Goal: Task Accomplishment & Management: Use online tool/utility

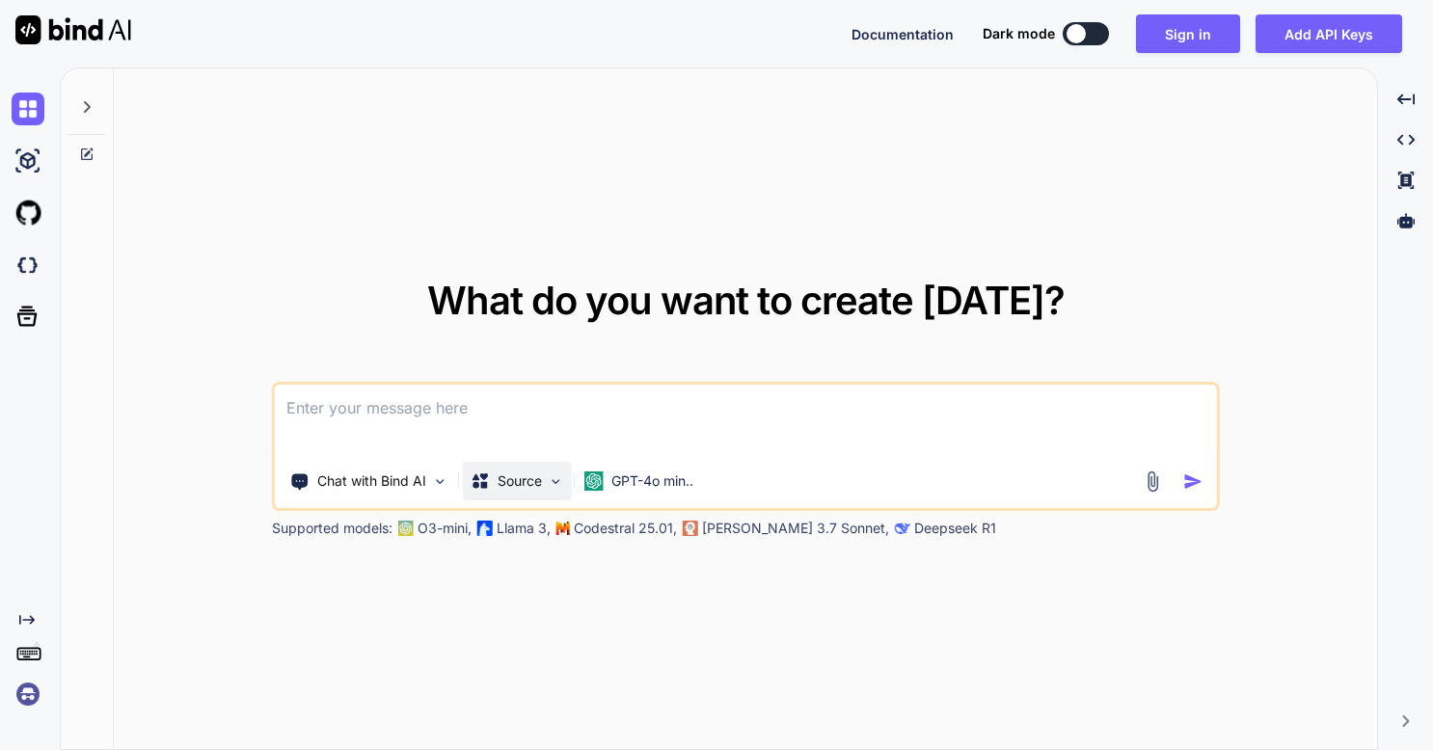
click at [562, 487] on img at bounding box center [556, 481] width 16 height 16
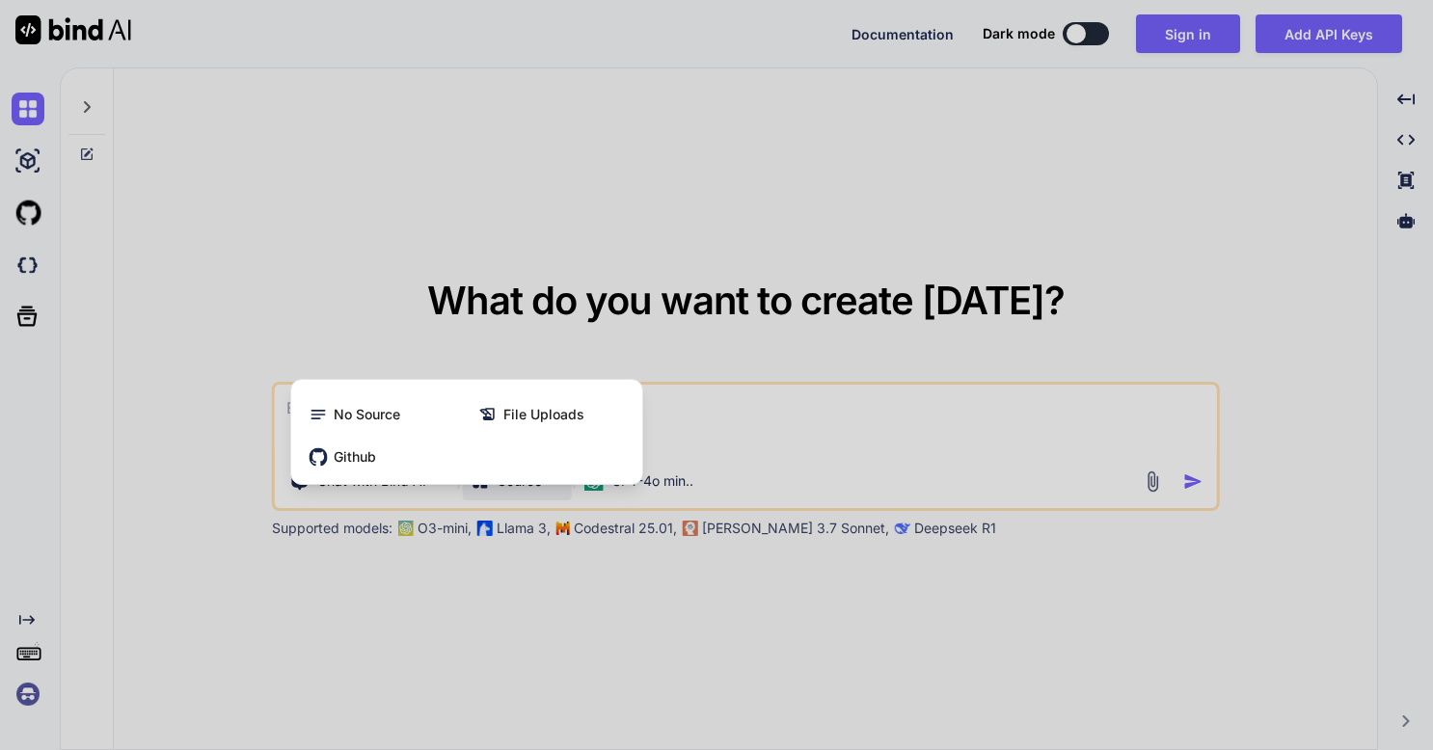
click at [436, 540] on div at bounding box center [716, 375] width 1433 height 750
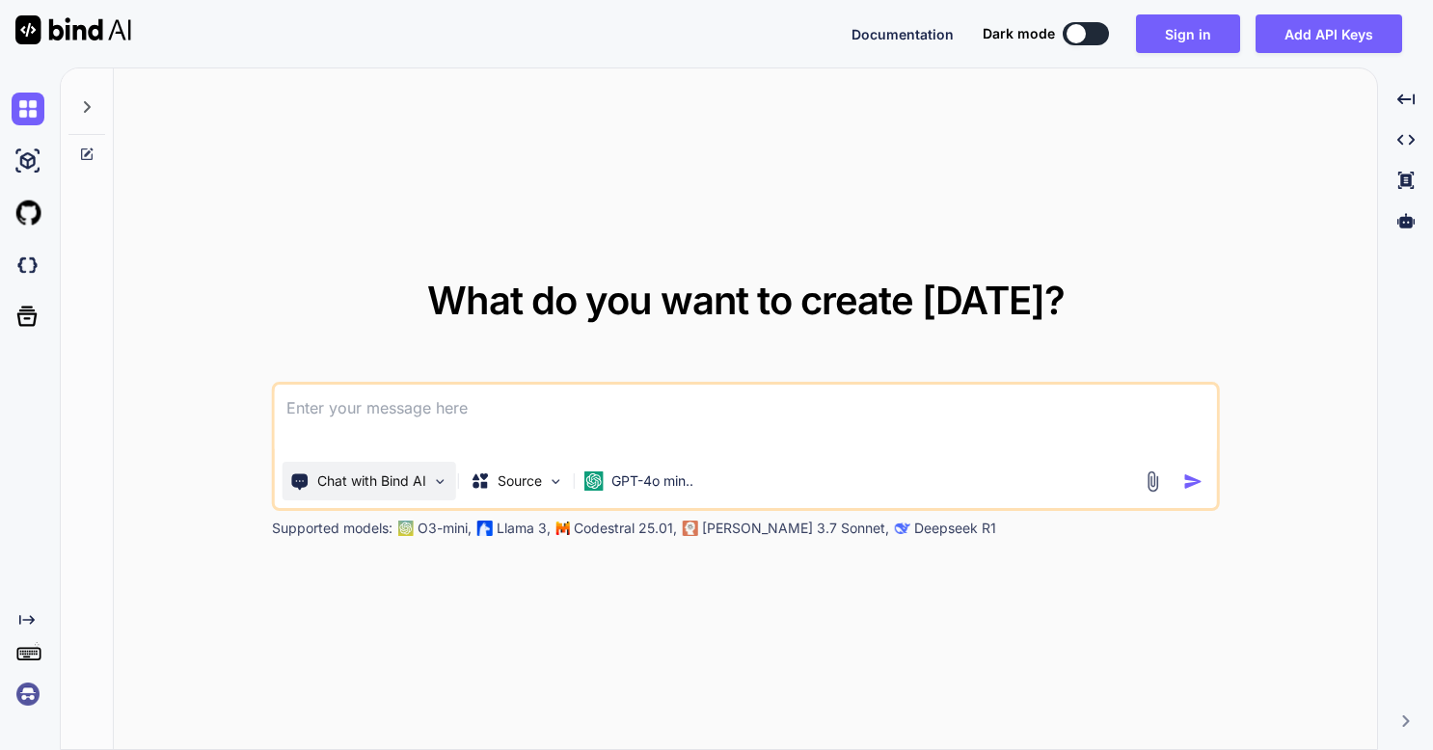
click at [447, 474] on img at bounding box center [440, 481] width 16 height 16
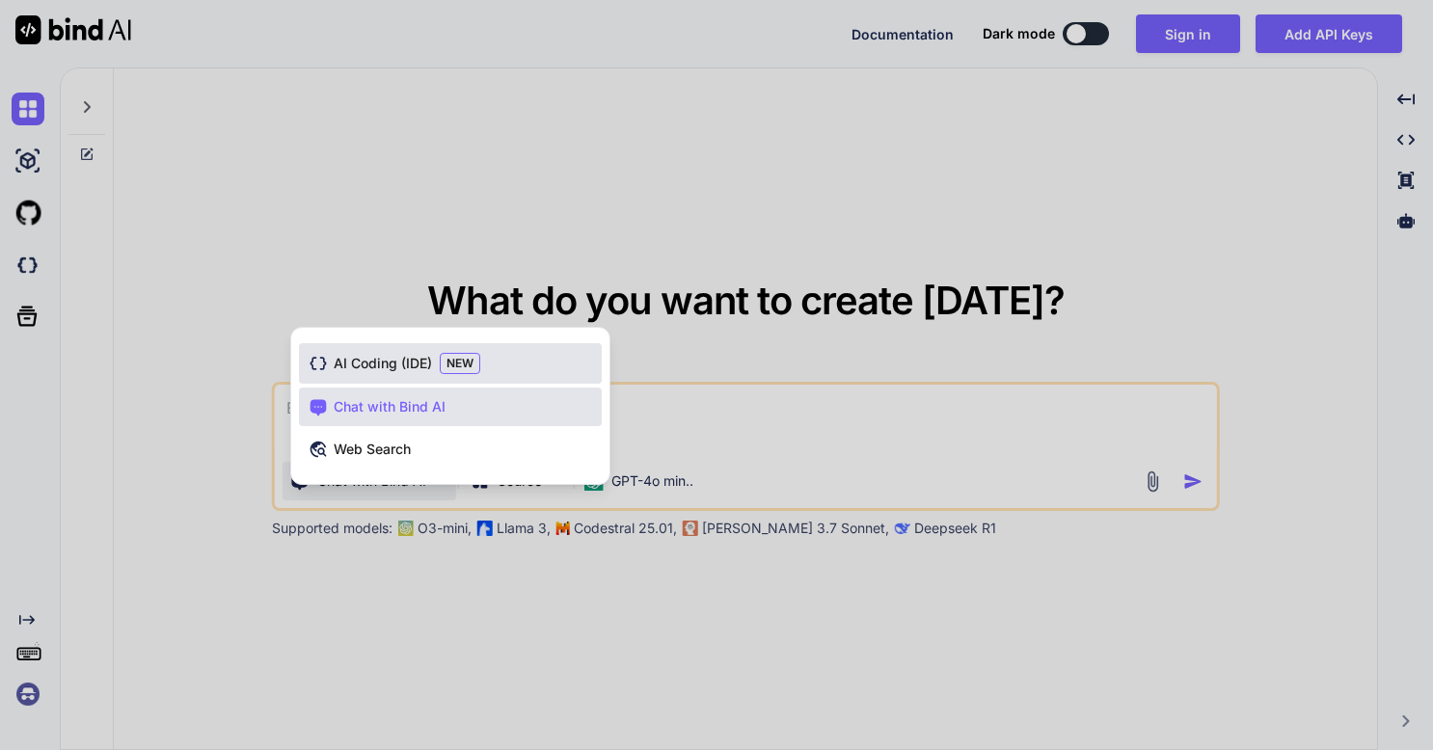
click at [415, 363] on span "AI Coding (IDE)" at bounding box center [383, 363] width 98 height 19
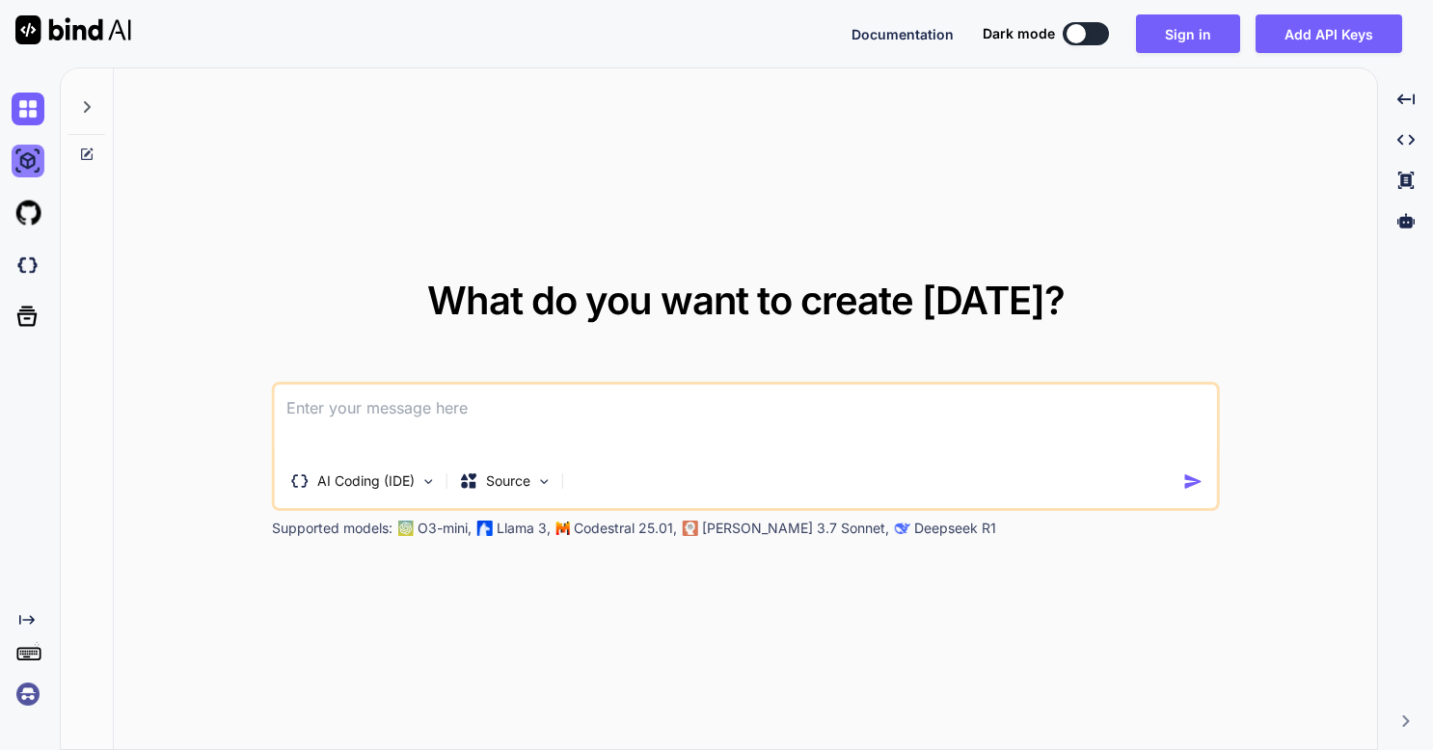
click at [30, 155] on img at bounding box center [28, 161] width 33 height 33
type textarea "x"
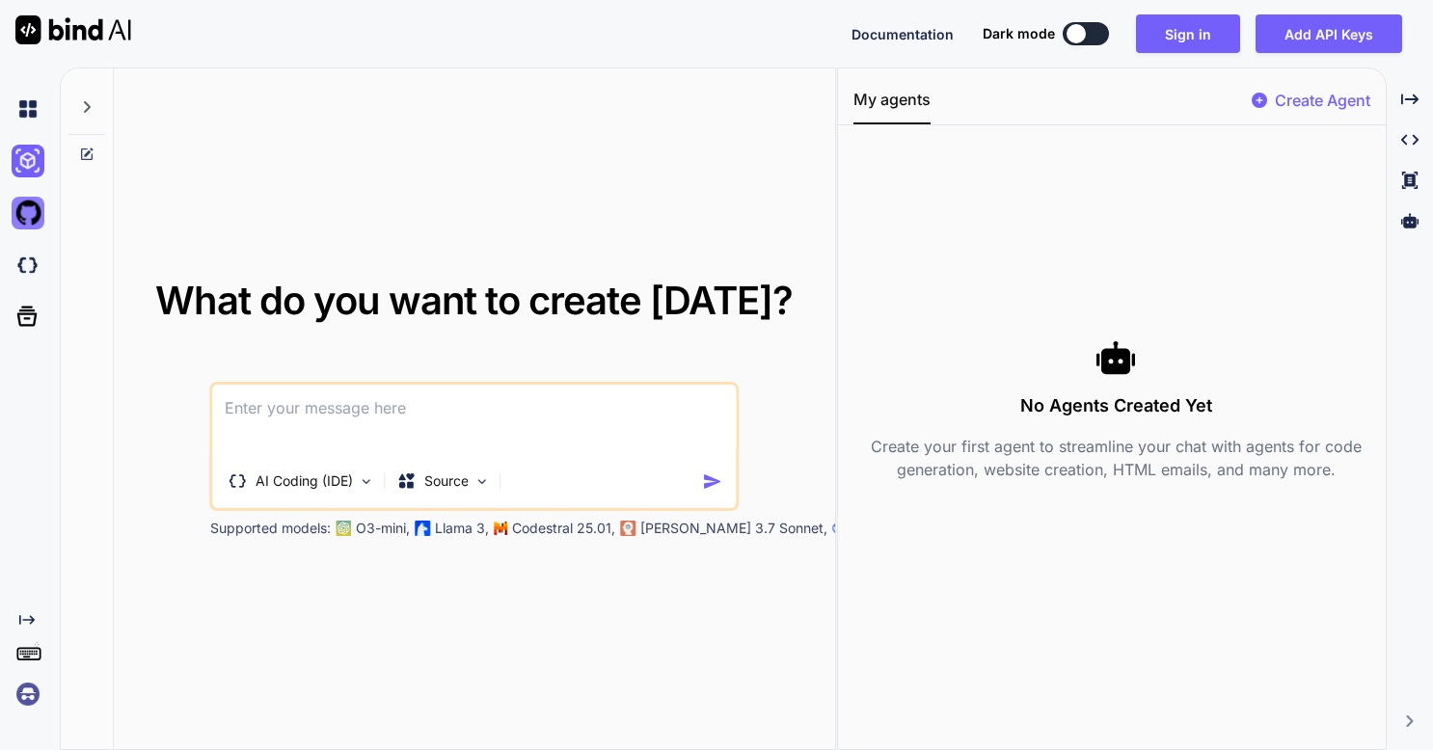
click at [42, 223] on img at bounding box center [28, 213] width 33 height 33
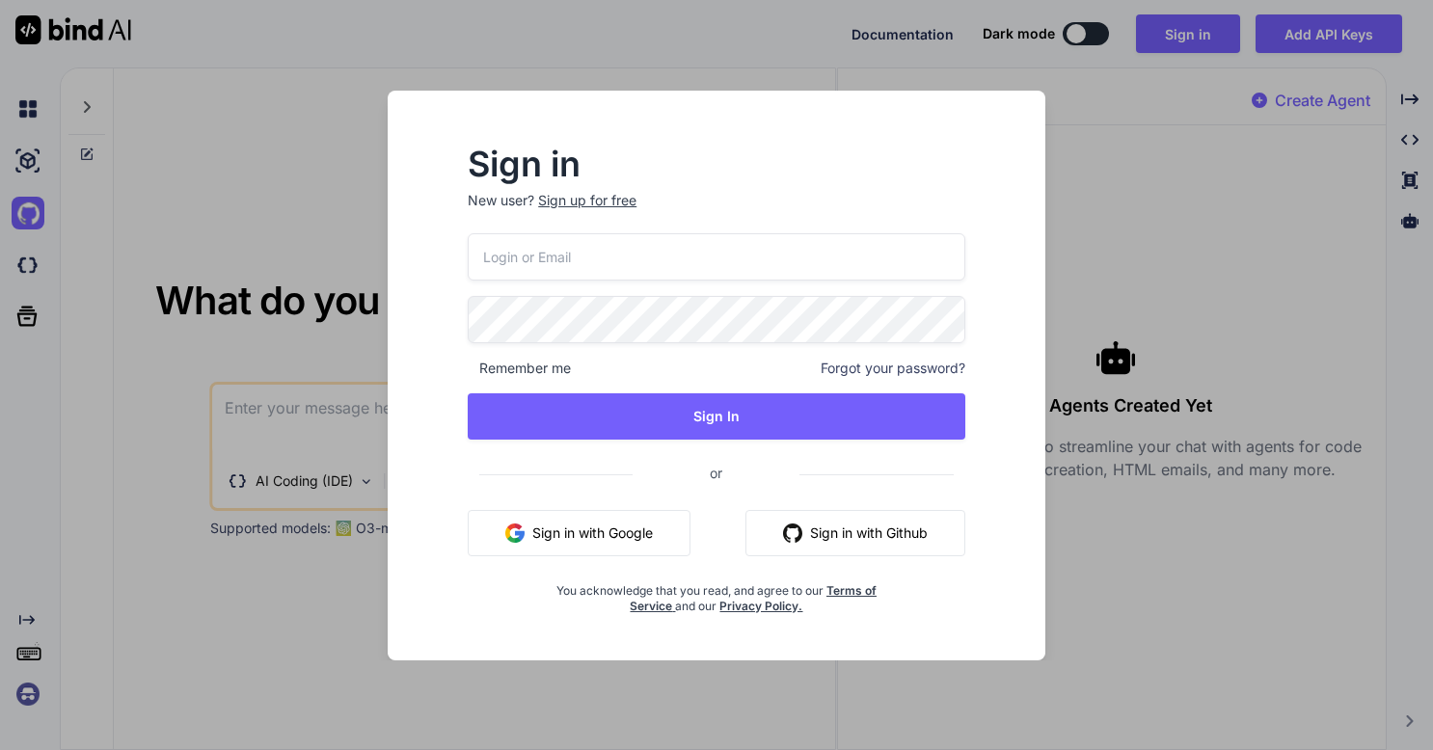
click at [1140, 242] on div "Sign in New user? Sign up for free Remember me Forgot your password? Sign In or…" at bounding box center [716, 375] width 1433 height 750
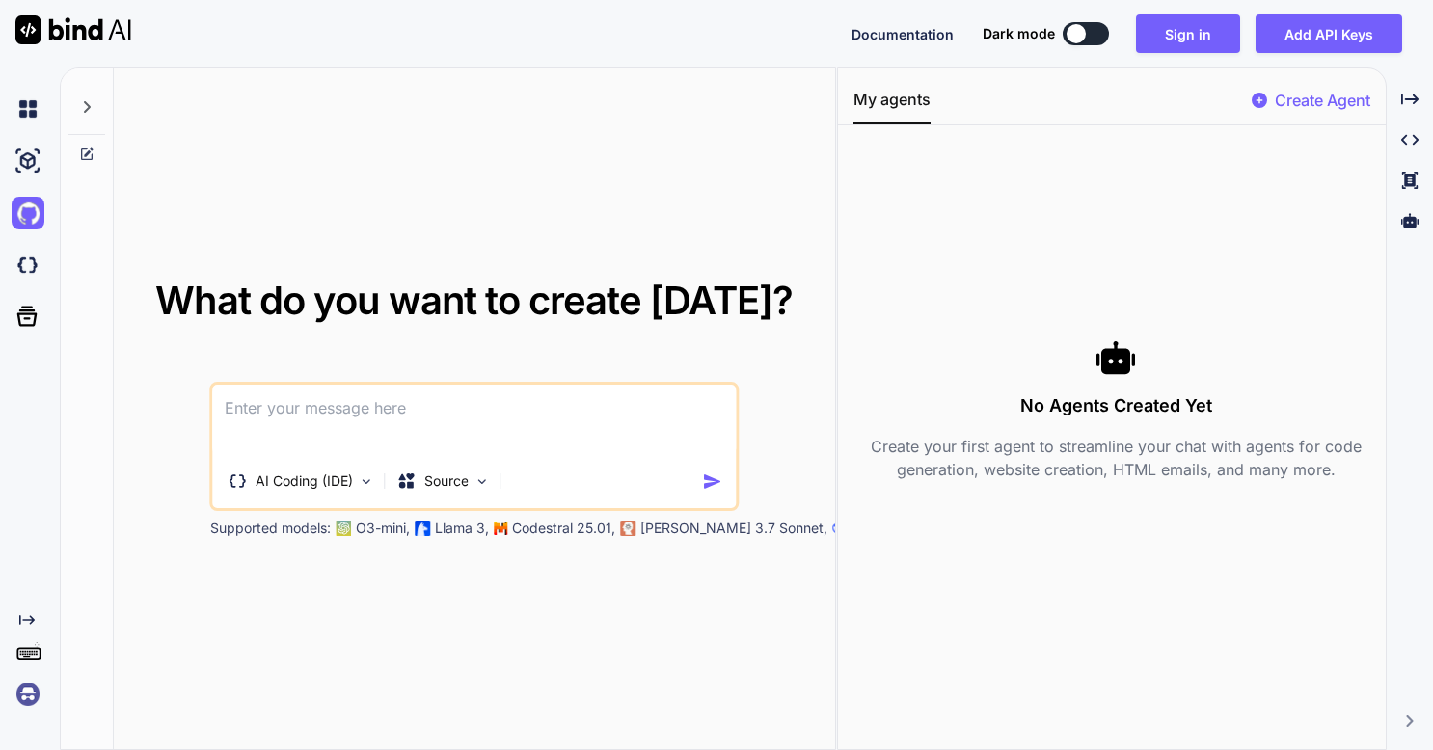
click at [38, 283] on div at bounding box center [32, 265] width 40 height 52
click at [34, 317] on icon at bounding box center [27, 317] width 20 height 20
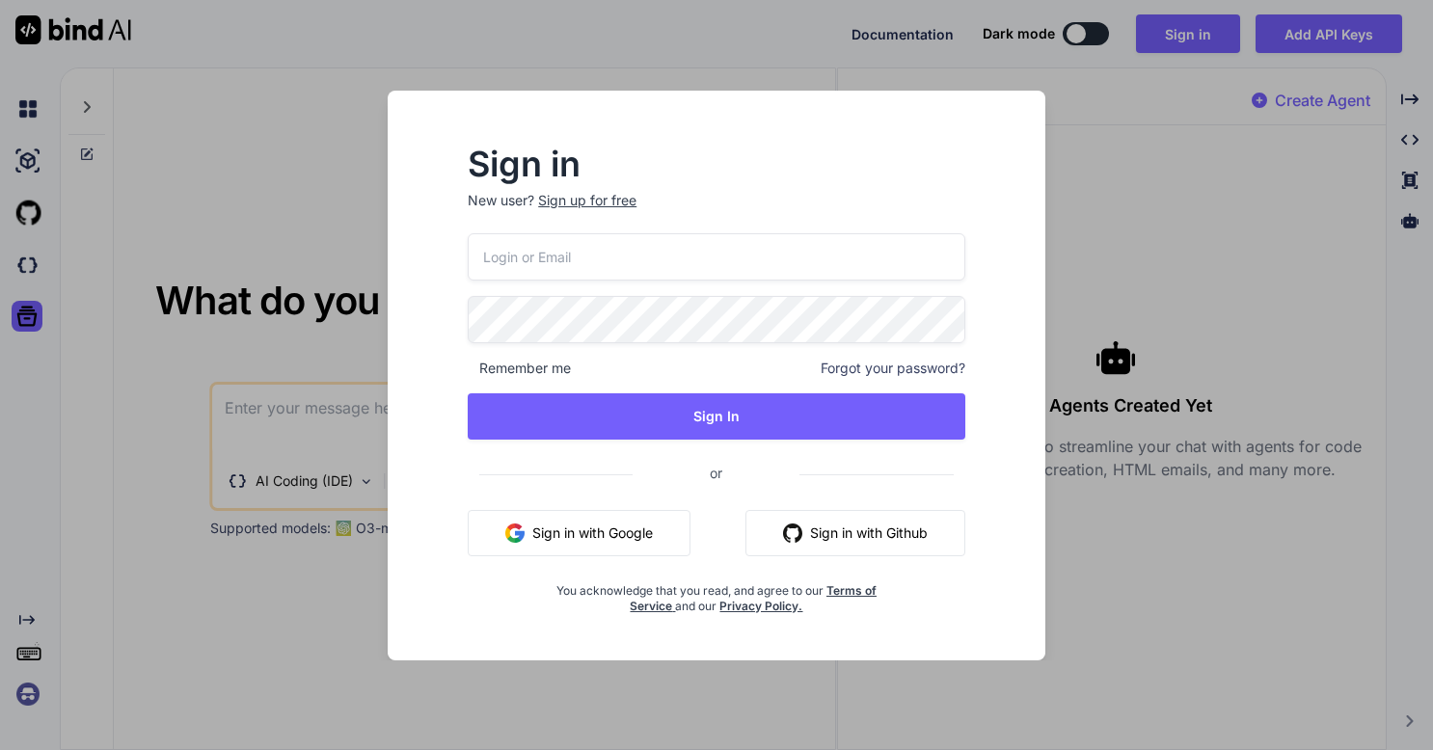
click at [215, 100] on div "Sign in New user? Sign up for free Remember me Forgot your password? Sign In or…" at bounding box center [716, 375] width 1433 height 750
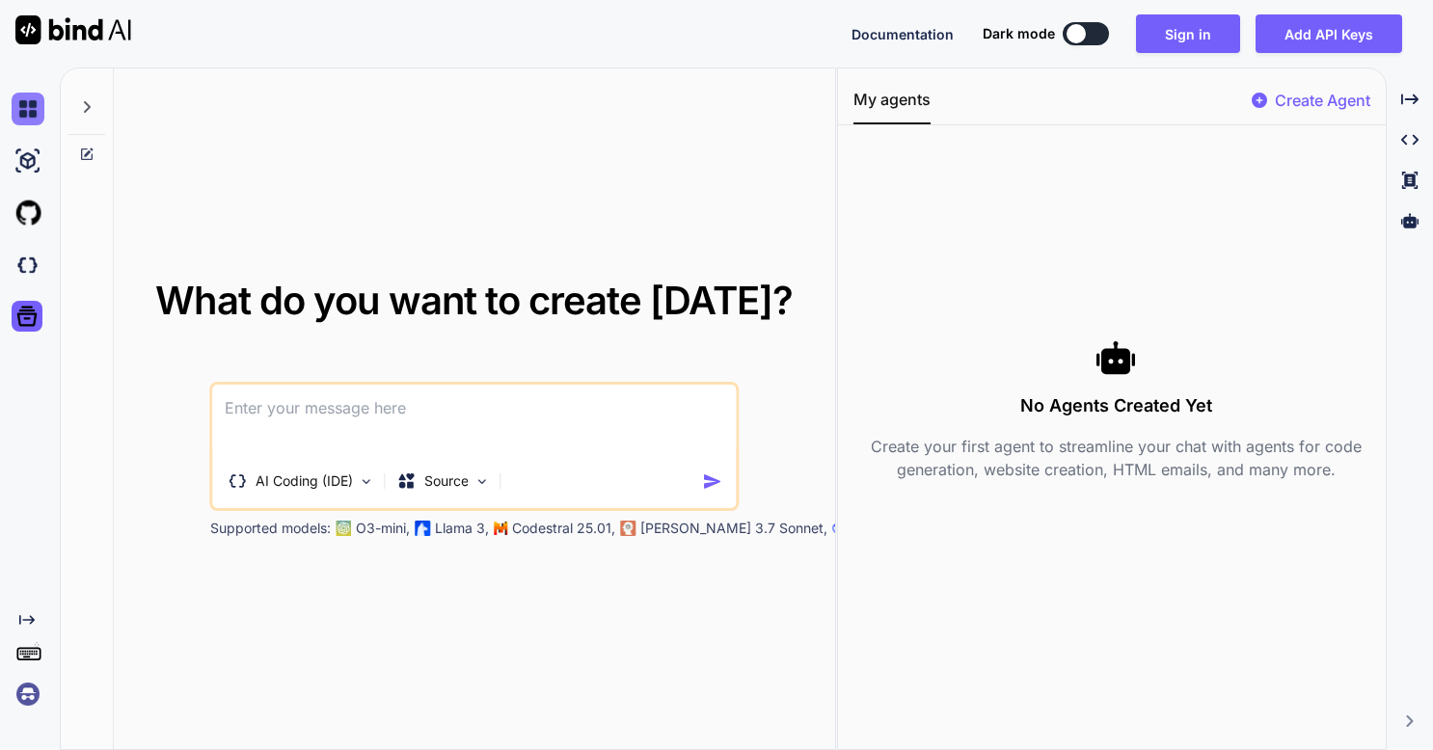
click at [39, 112] on img at bounding box center [28, 109] width 33 height 33
click at [97, 103] on div at bounding box center [86, 101] width 37 height 67
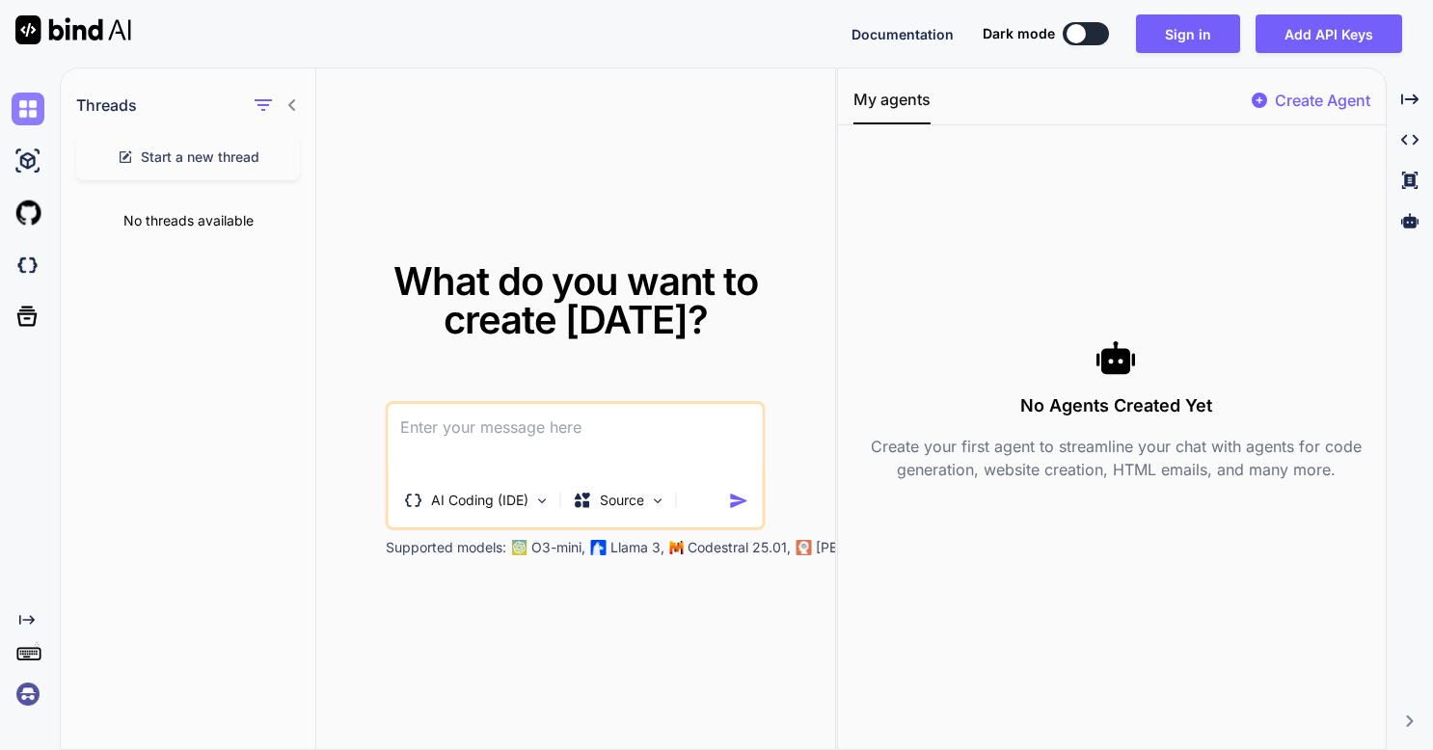
click at [19, 120] on img at bounding box center [28, 109] width 33 height 33
click at [1356, 107] on p "Create Agent" at bounding box center [1322, 100] width 95 height 23
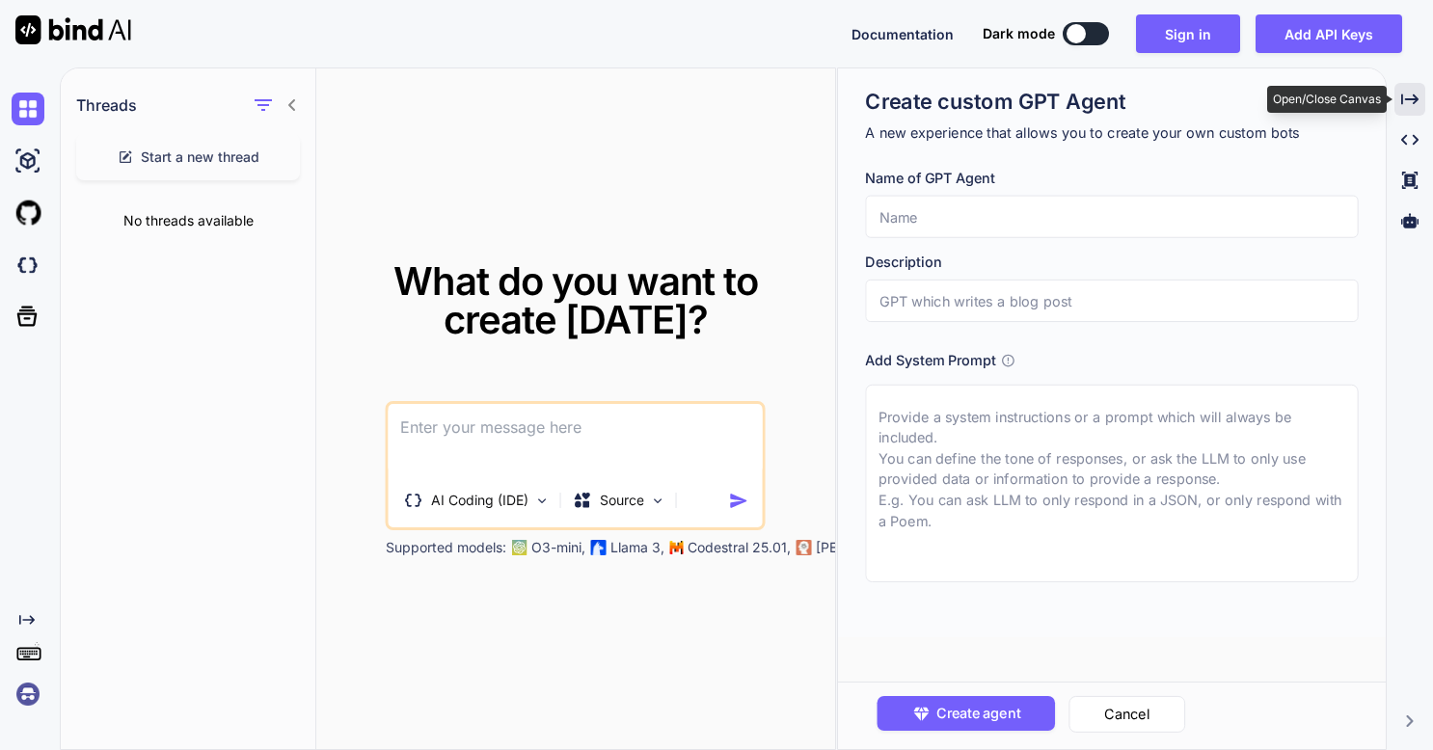
click at [1404, 100] on icon "Created with Pixso." at bounding box center [1409, 99] width 17 height 17
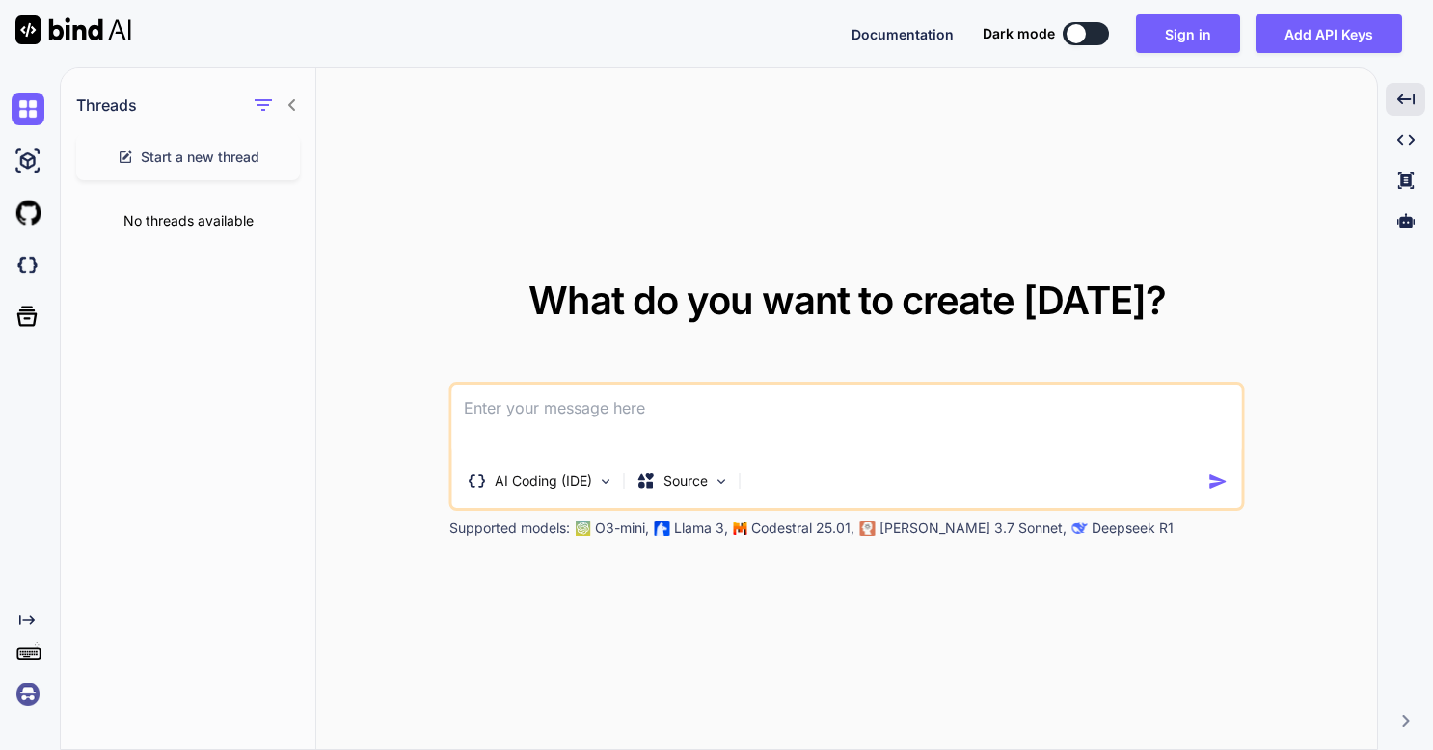
click at [110, 59] on div at bounding box center [65, 33] width 131 height 67
click at [108, 39] on img at bounding box center [73, 29] width 116 height 29
click at [1196, 36] on button "Sign in" at bounding box center [1188, 33] width 104 height 39
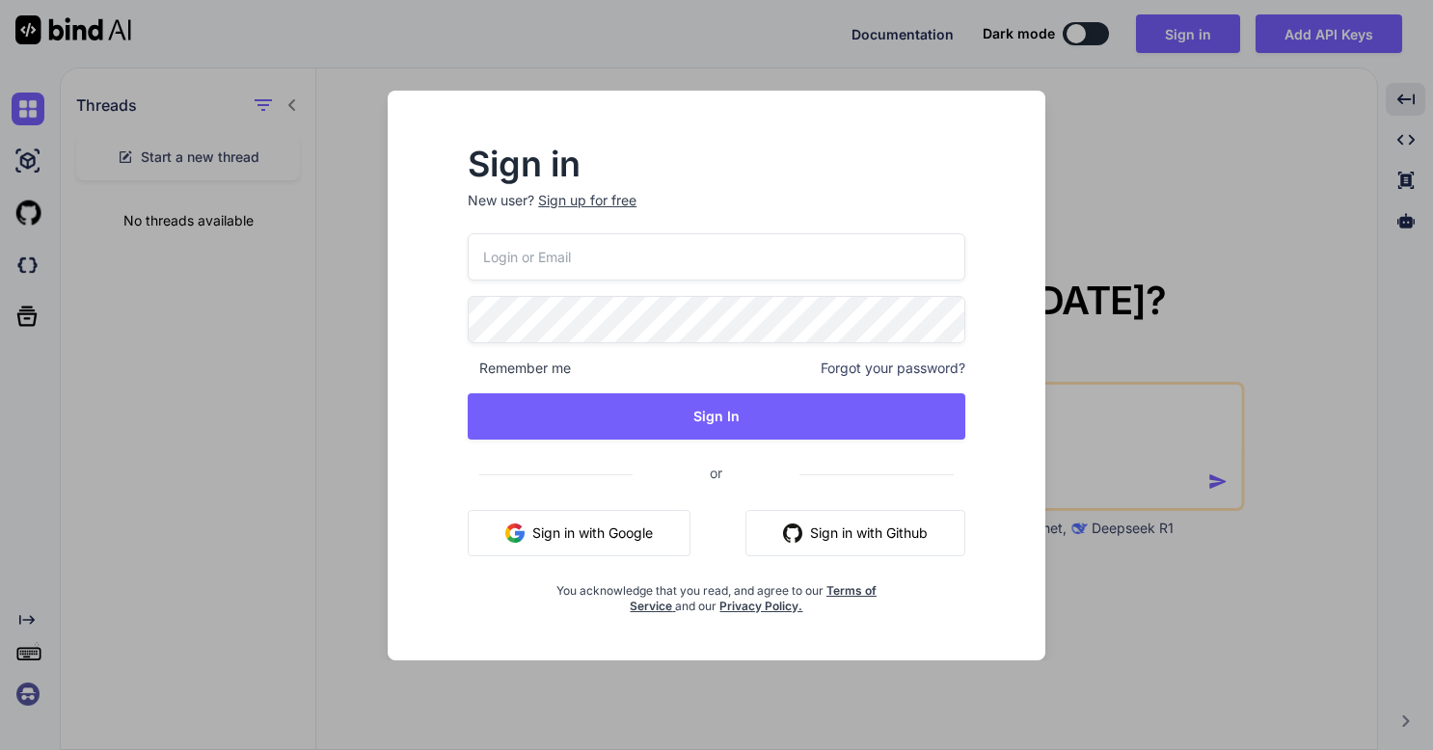
click at [573, 521] on button "Sign in with Google" at bounding box center [579, 533] width 223 height 46
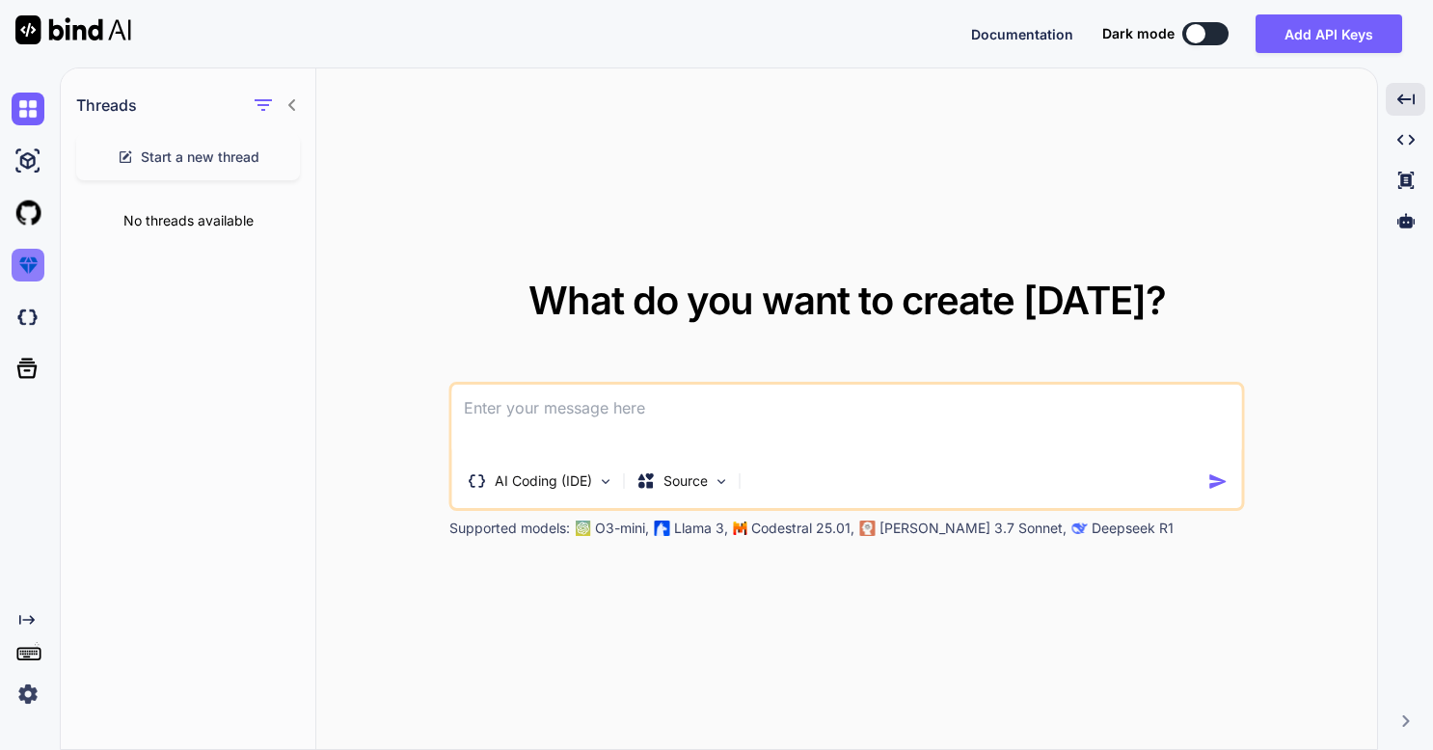
click at [34, 268] on img at bounding box center [28, 265] width 33 height 33
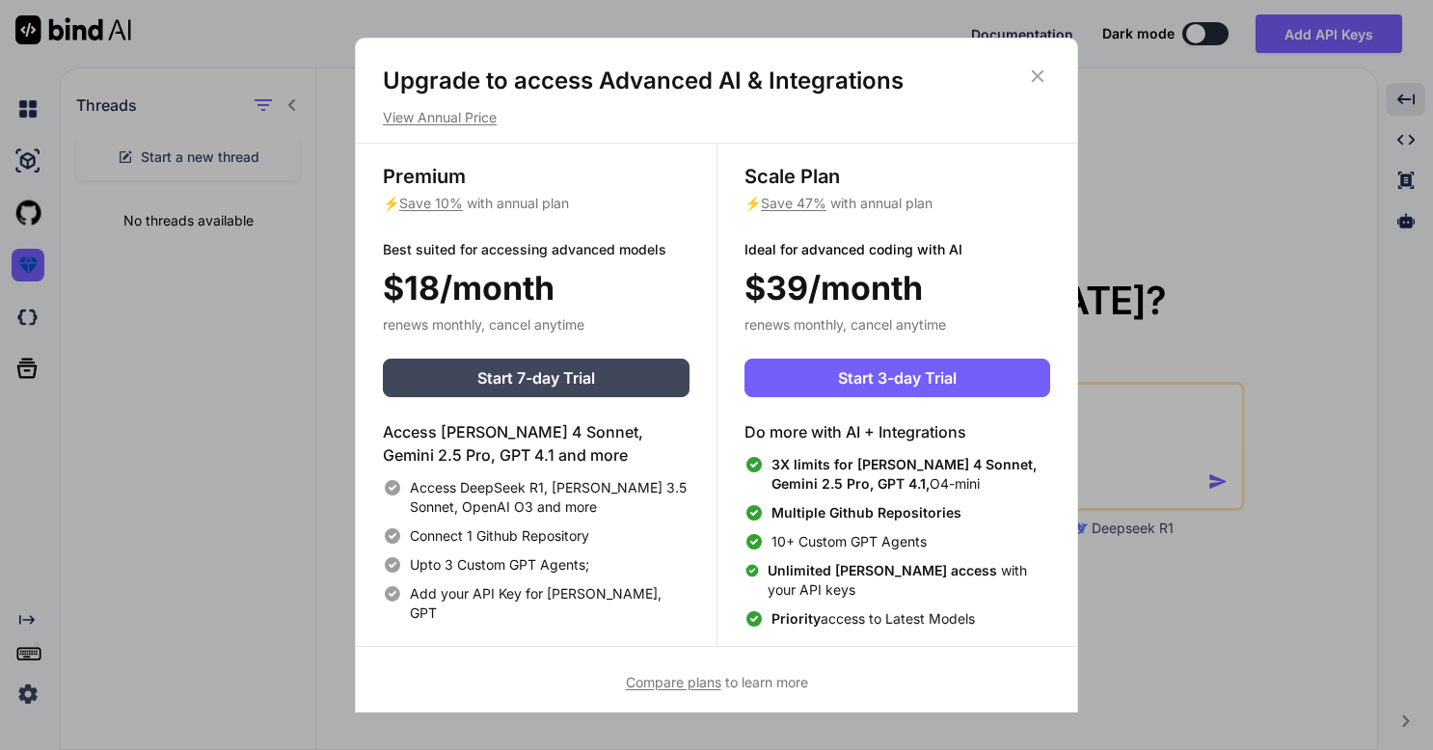
scroll to position [7, 0]
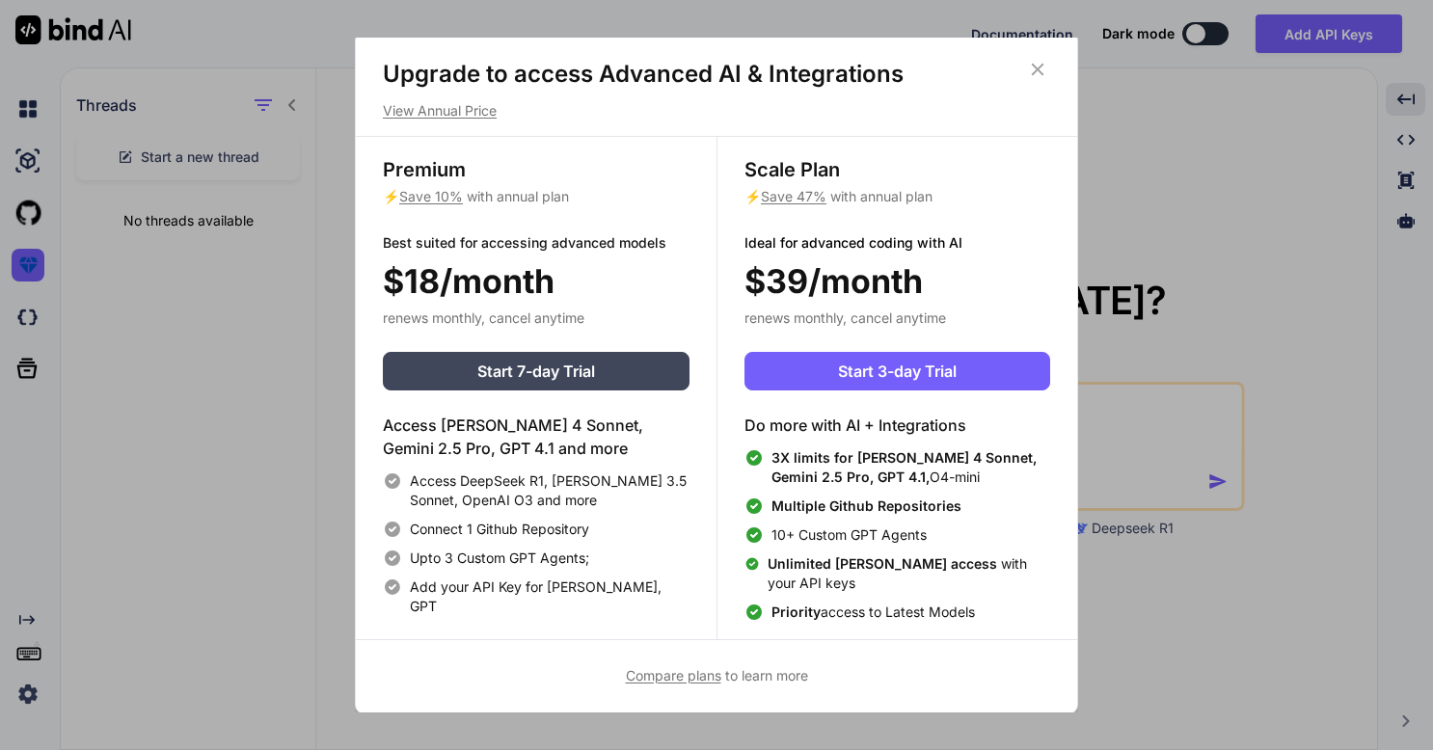
click at [1038, 67] on icon at bounding box center [1037, 69] width 21 height 21
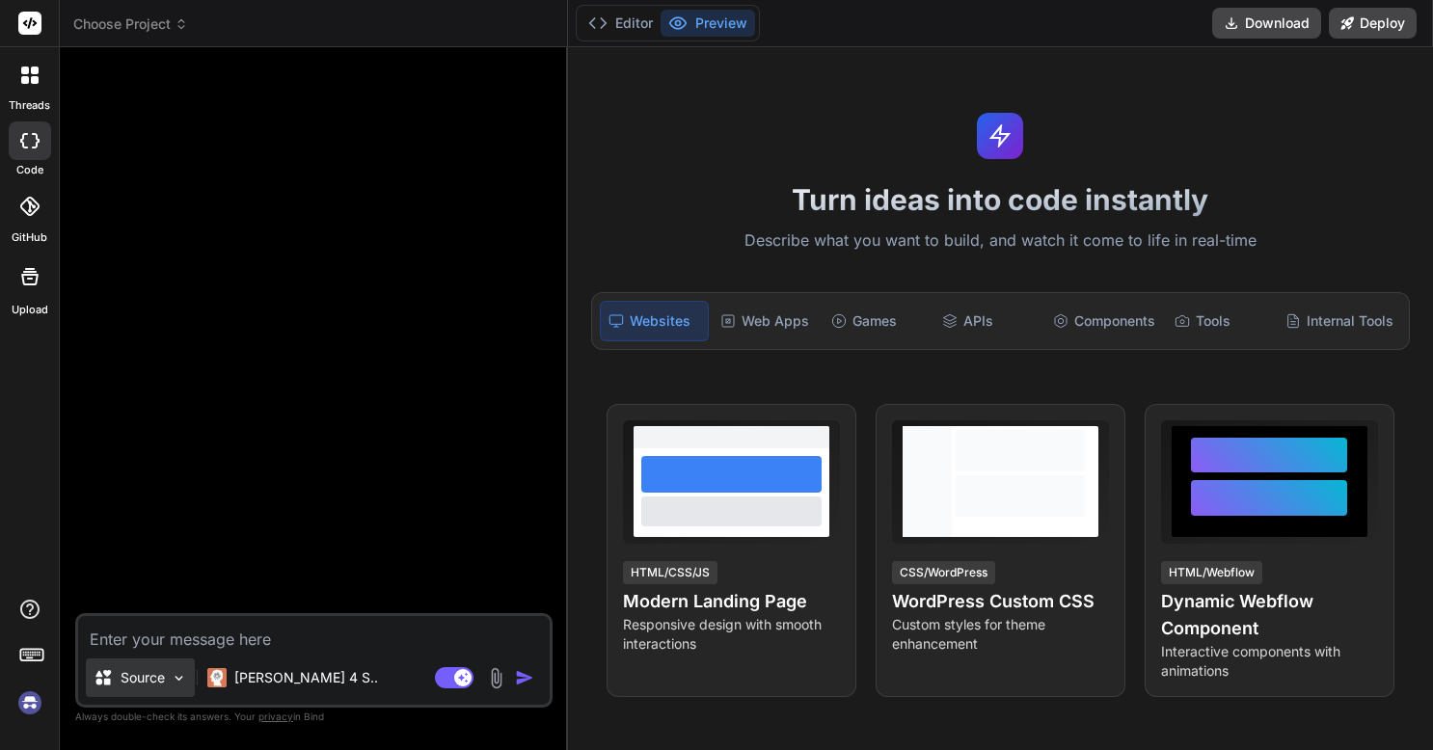
click at [175, 668] on div "Source" at bounding box center [140, 678] width 109 height 39
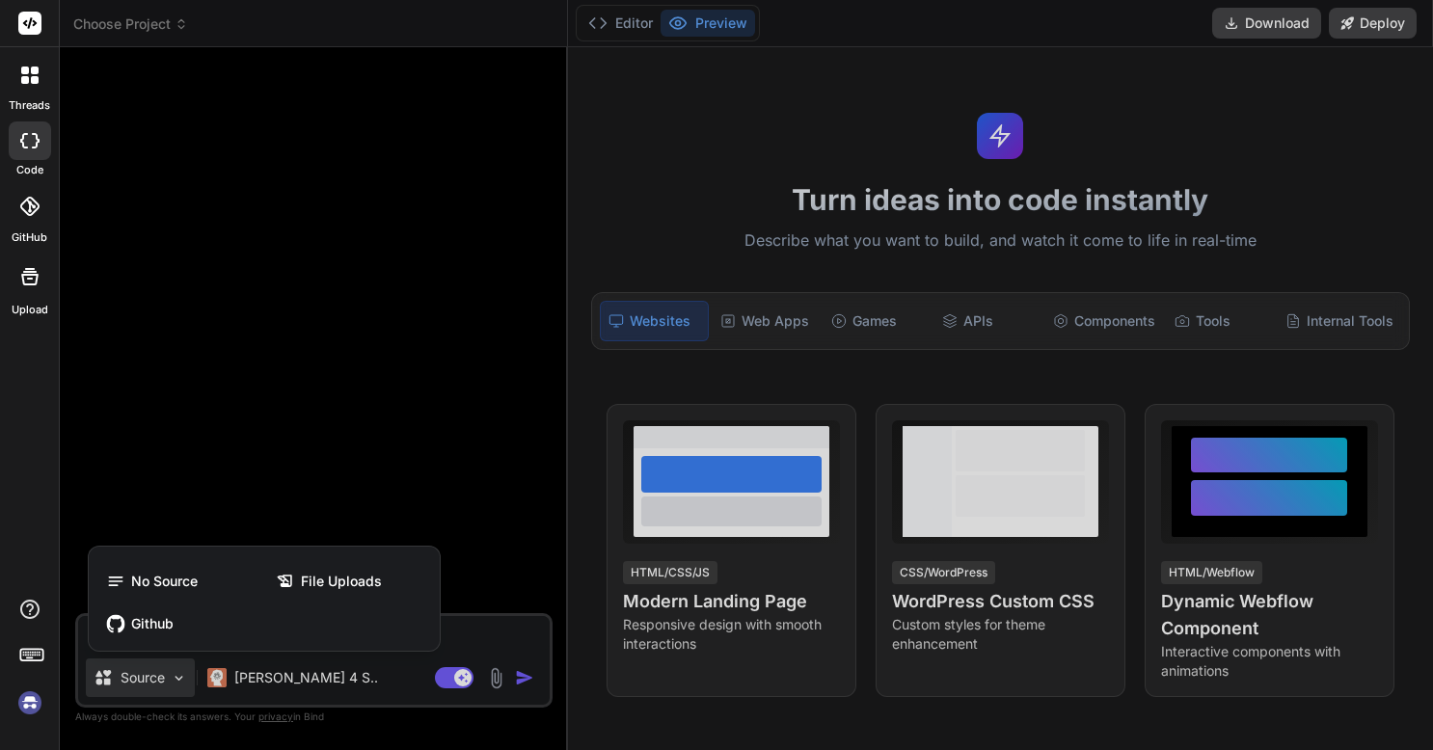
click at [272, 466] on div at bounding box center [716, 375] width 1433 height 750
type textarea "x"
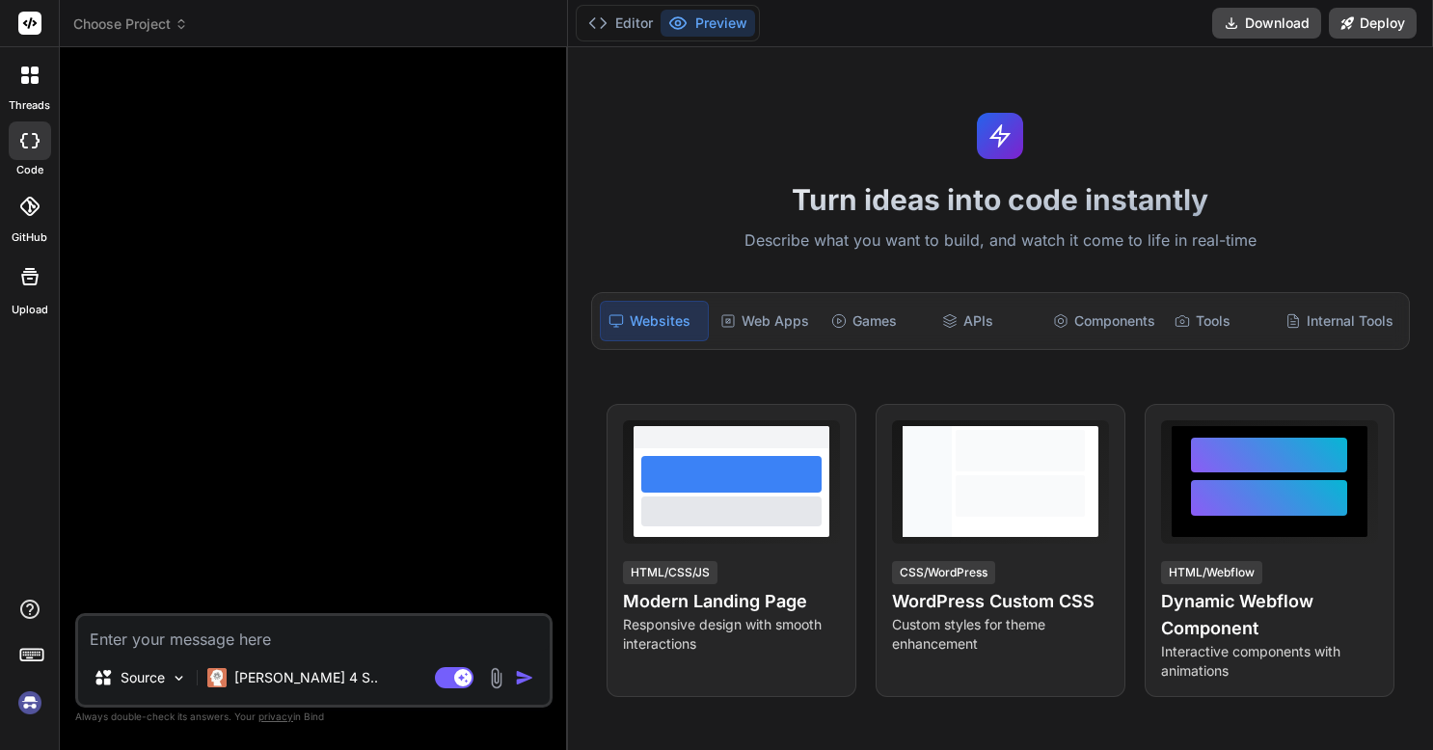
click at [46, 237] on label "GitHub" at bounding box center [30, 237] width 36 height 16
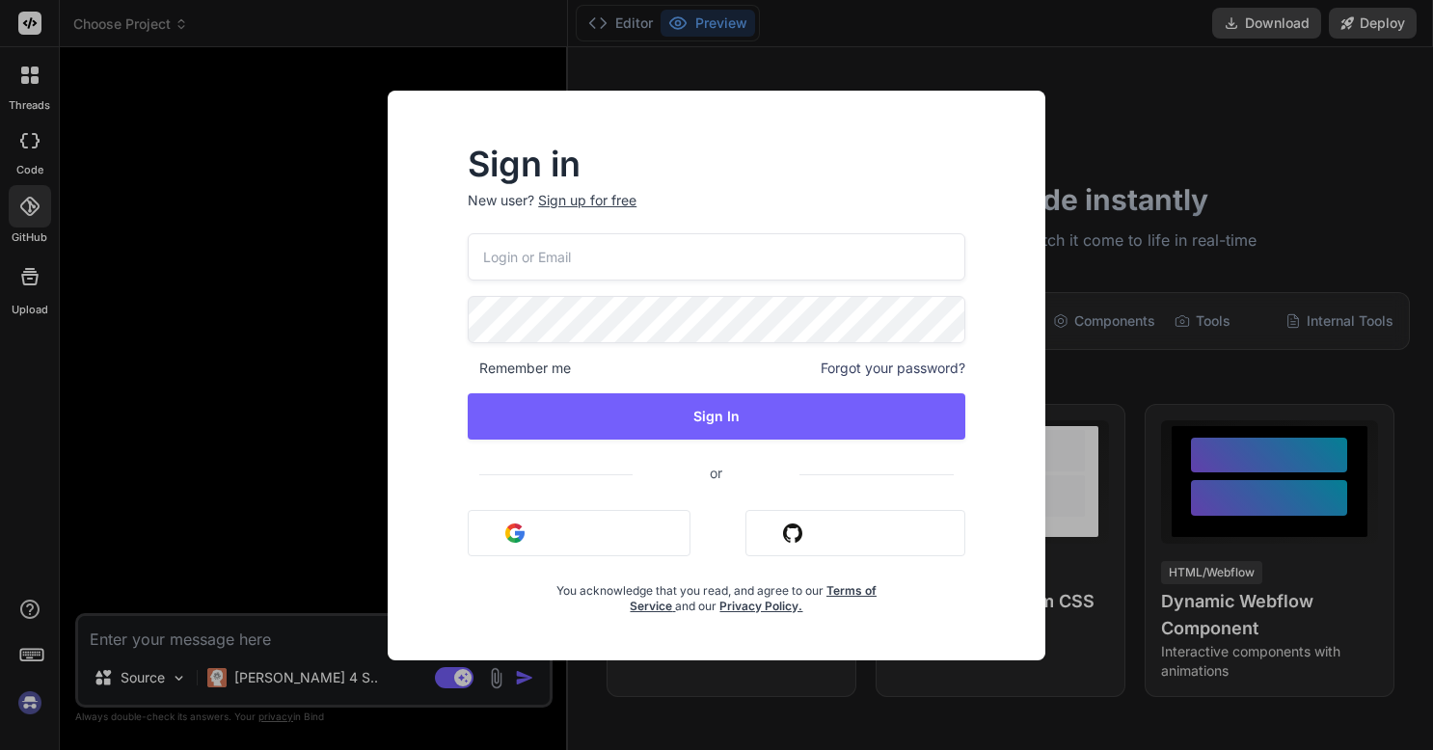
click at [29, 311] on div "Sign in New user? Sign up for free Remember me Forgot your password? Sign In or…" at bounding box center [716, 375] width 1433 height 750
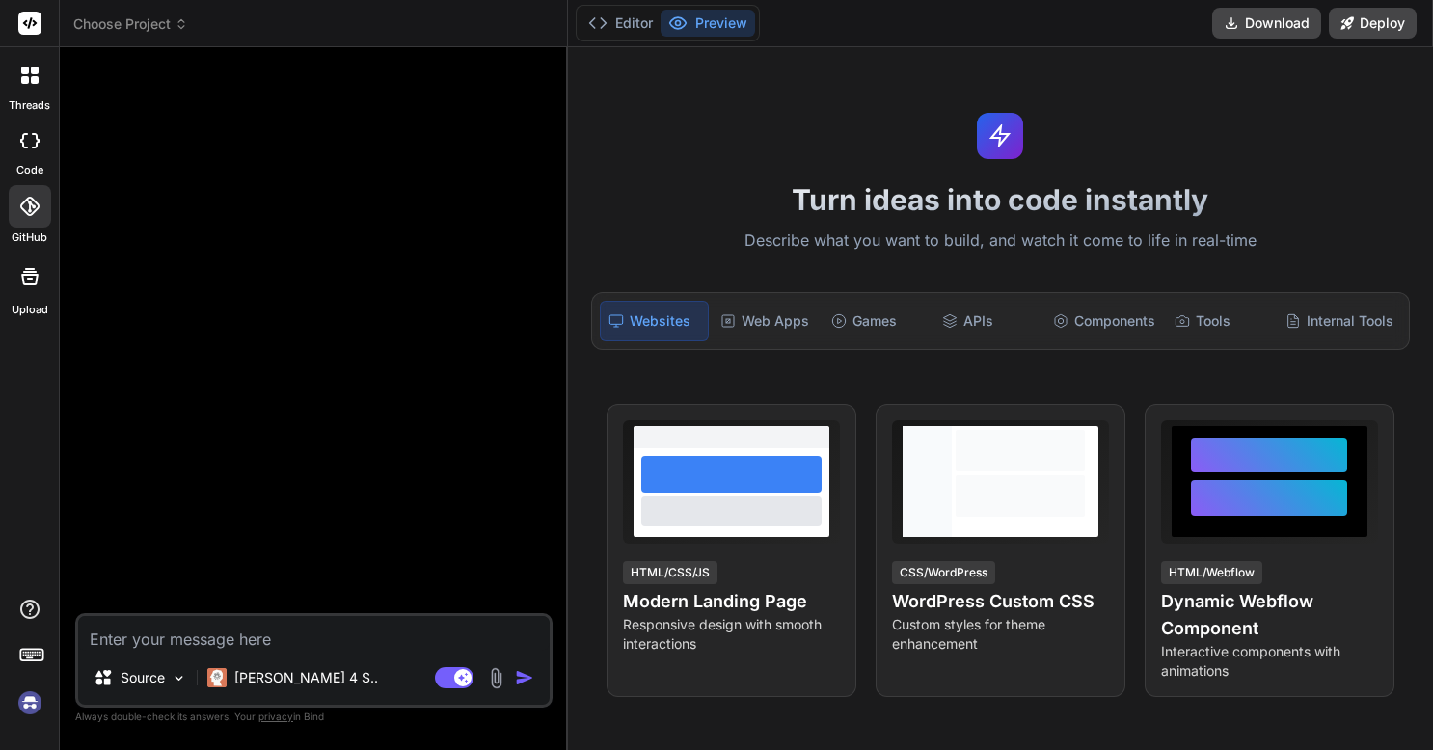
click at [6, 244] on div "GitHub" at bounding box center [29, 211] width 59 height 68
